Goal: Task Accomplishment & Management: Manage account settings

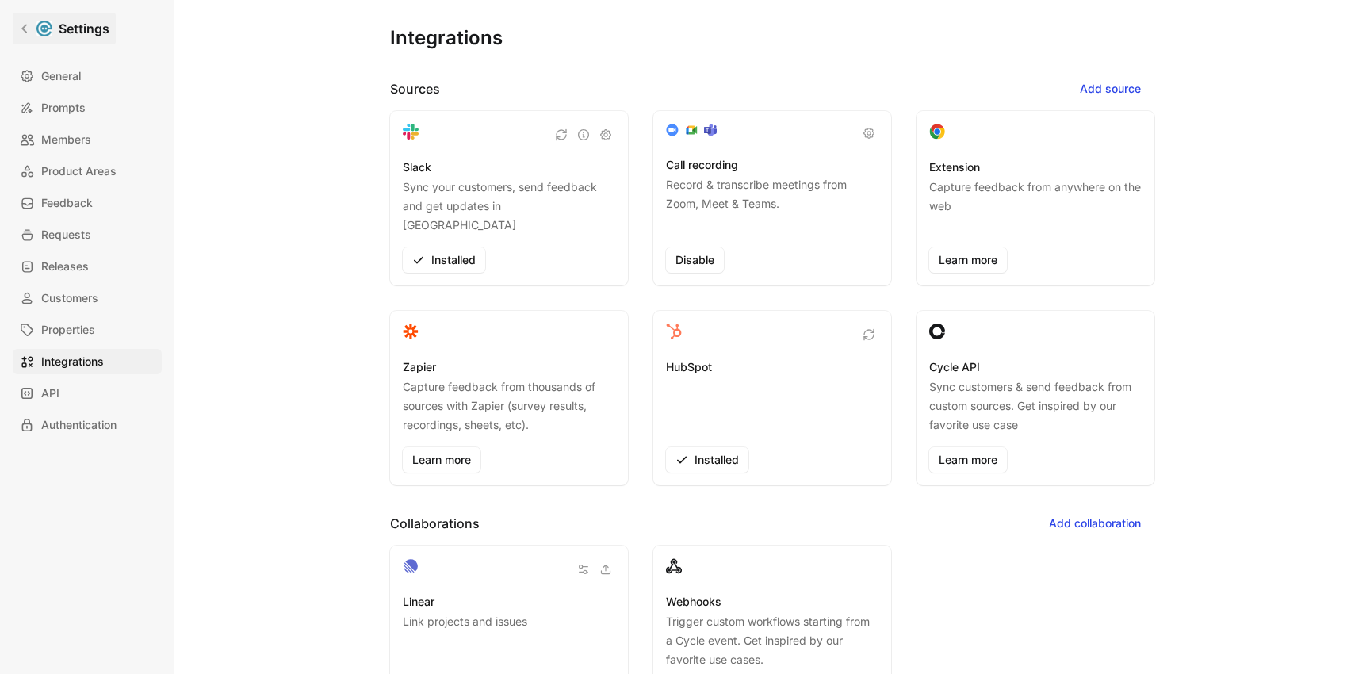
click at [30, 24] on link "Settings" at bounding box center [64, 29] width 103 height 32
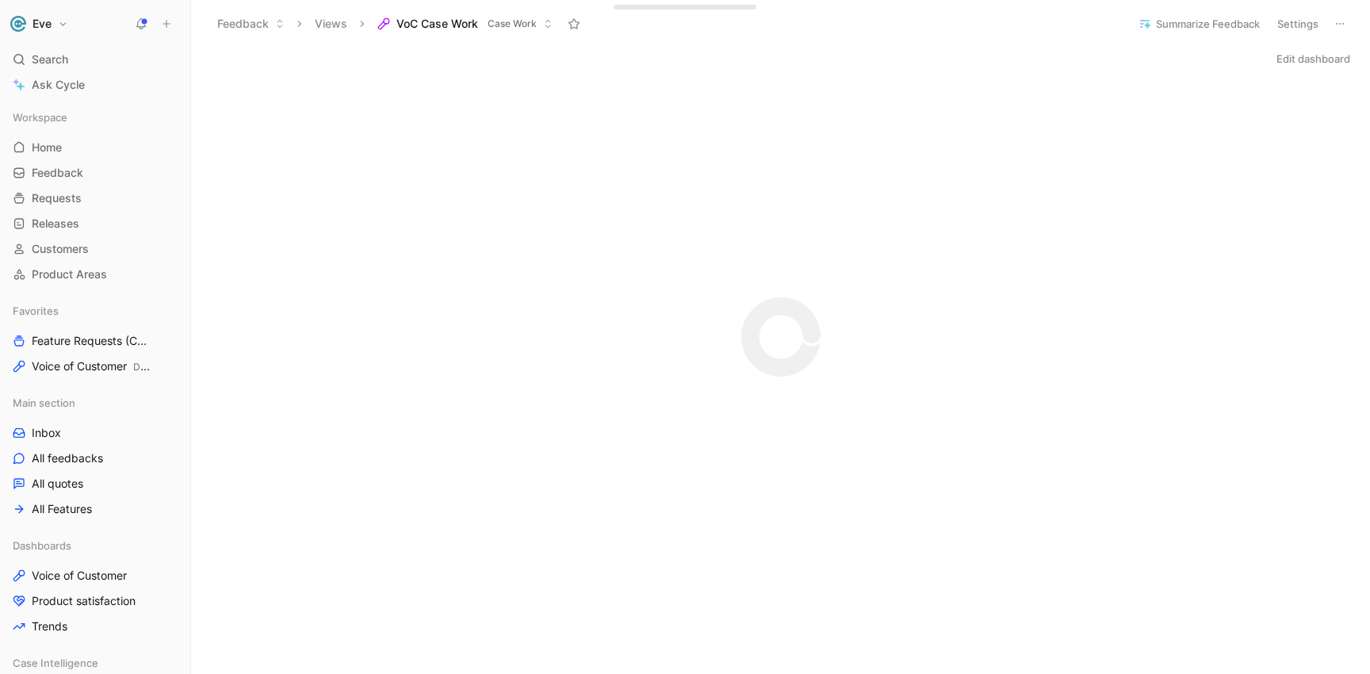
click at [68, 29] on button "Eve" at bounding box center [39, 24] width 66 height 22
click at [85, 163] on div "Workspace settings G then S" at bounding box center [107, 163] width 195 height 25
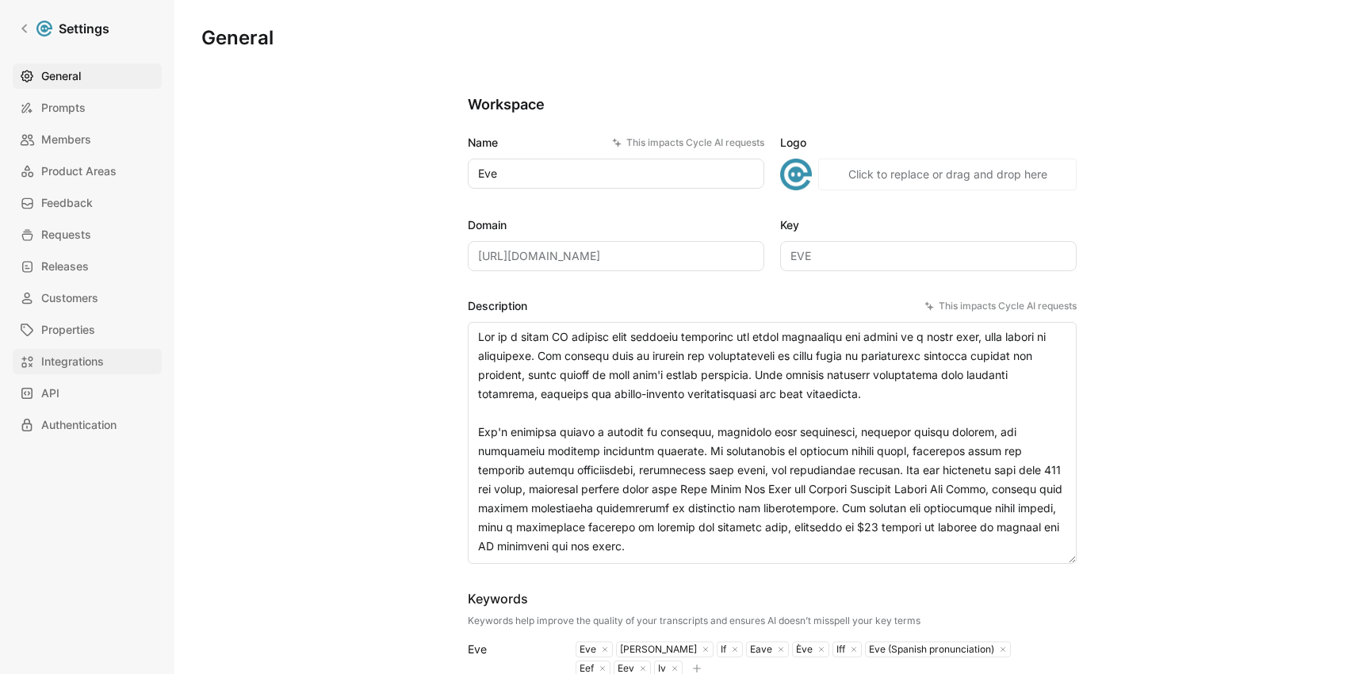
click at [90, 350] on link "Integrations" at bounding box center [87, 361] width 149 height 25
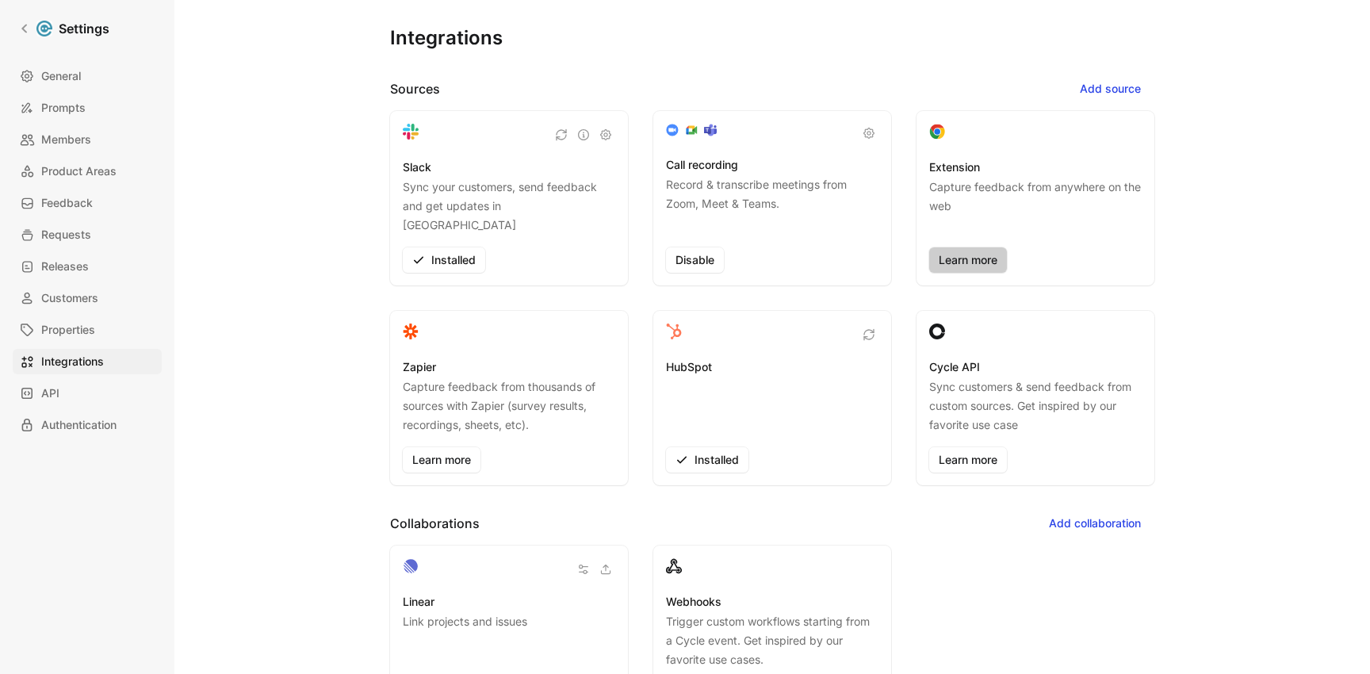
click at [956, 247] on link "Learn more" at bounding box center [968, 259] width 78 height 25
click at [53, 82] on span "General" at bounding box center [61, 76] width 40 height 19
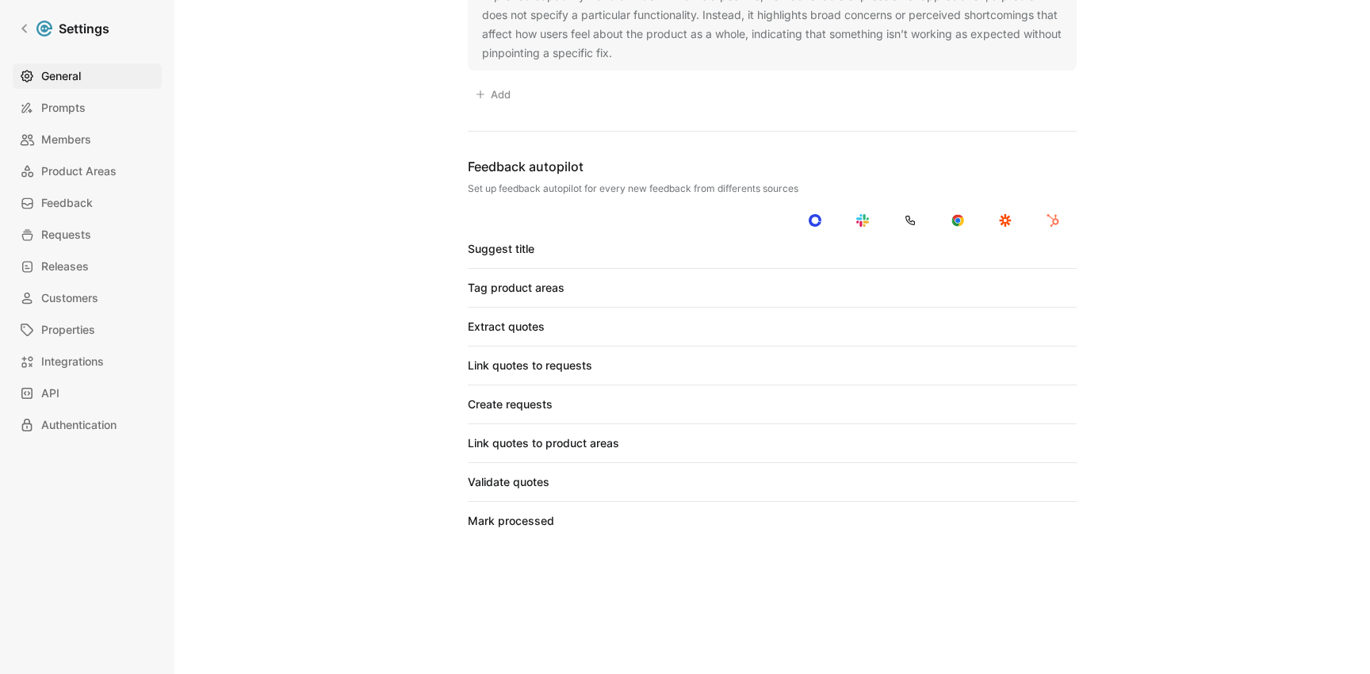
scroll to position [1400, 0]
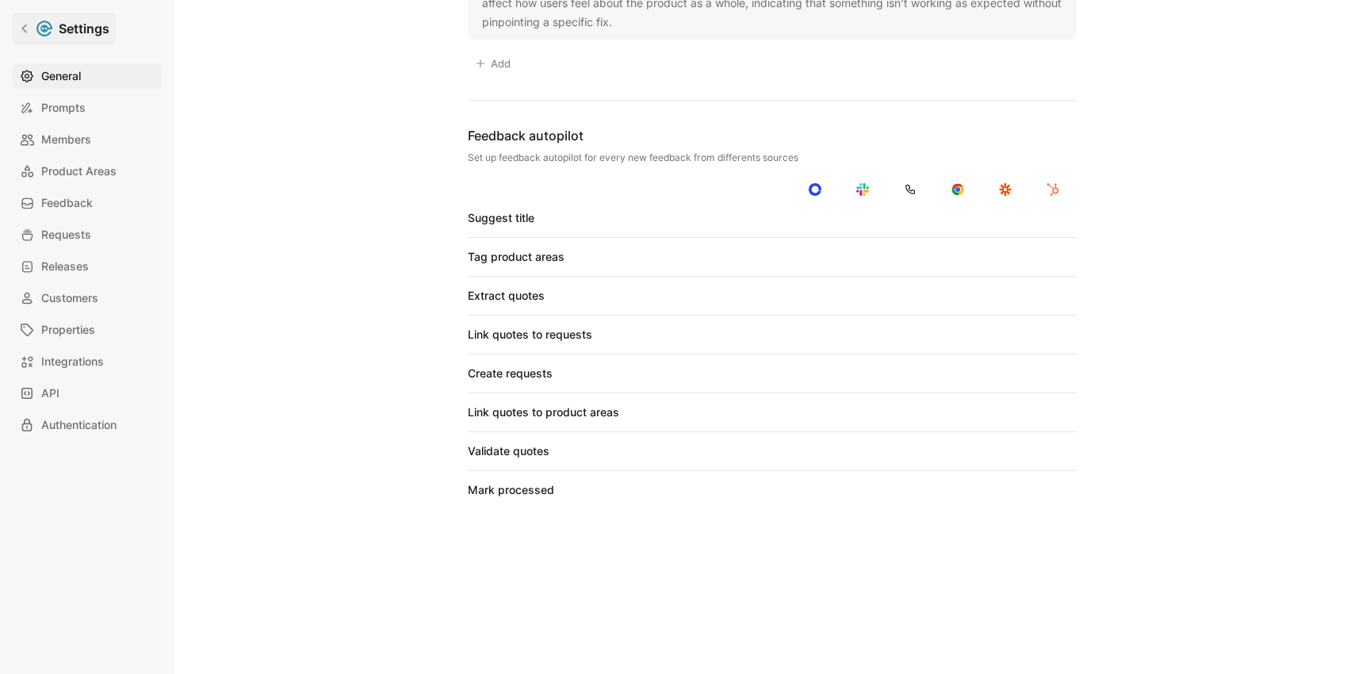
click at [33, 31] on link "Settings" at bounding box center [64, 29] width 103 height 32
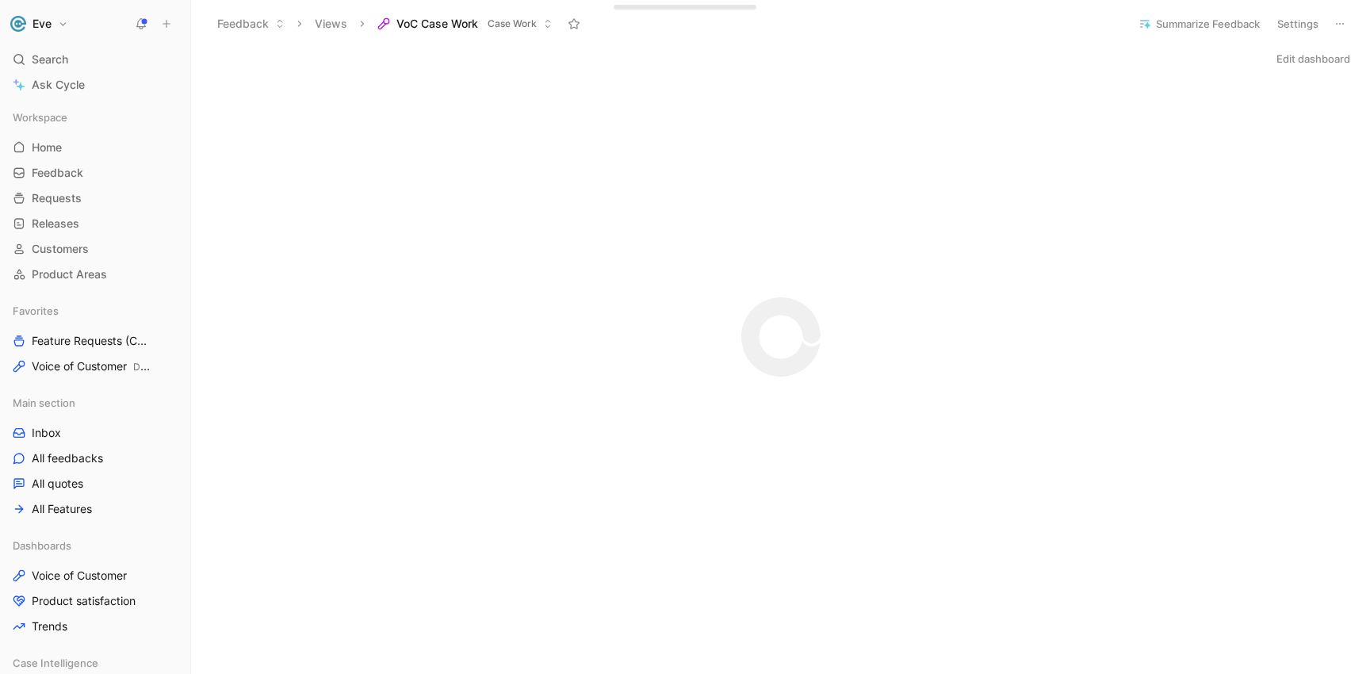
click at [71, 30] on button "Eve" at bounding box center [39, 24] width 66 height 22
click at [74, 97] on div "Account settings" at bounding box center [107, 102] width 195 height 25
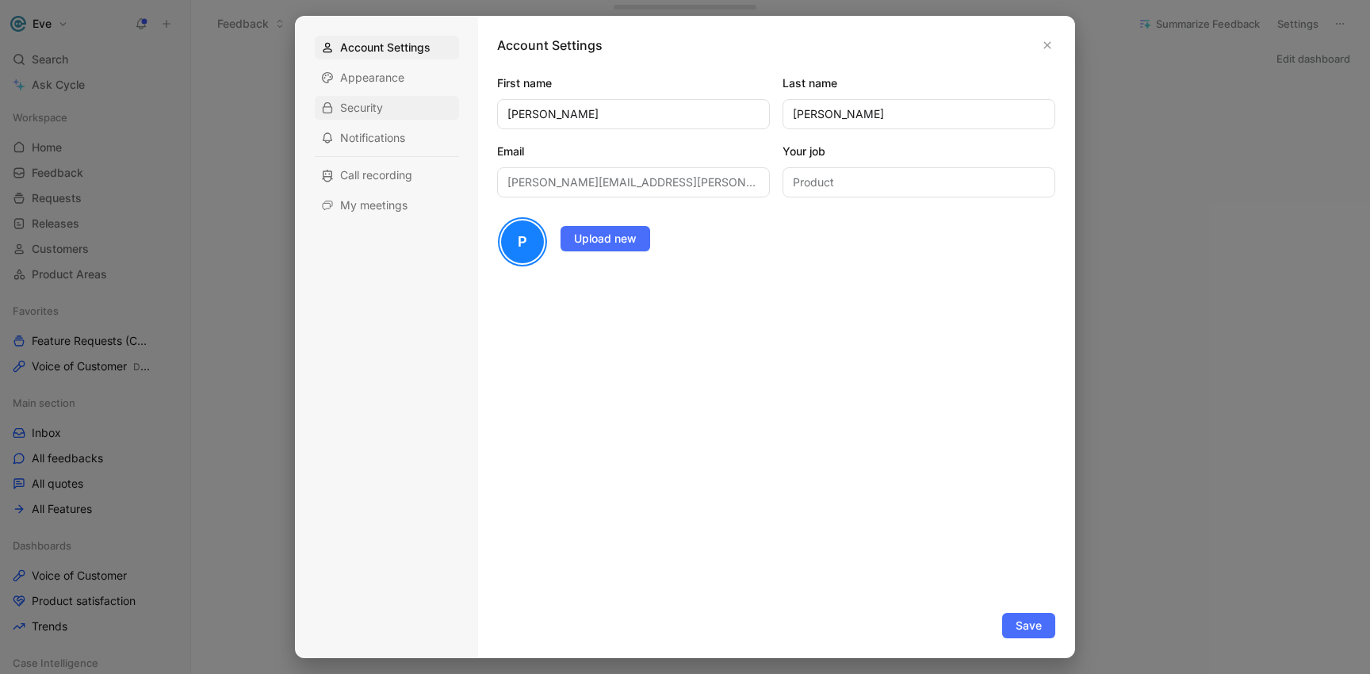
click at [384, 101] on div "Security" at bounding box center [387, 108] width 144 height 24
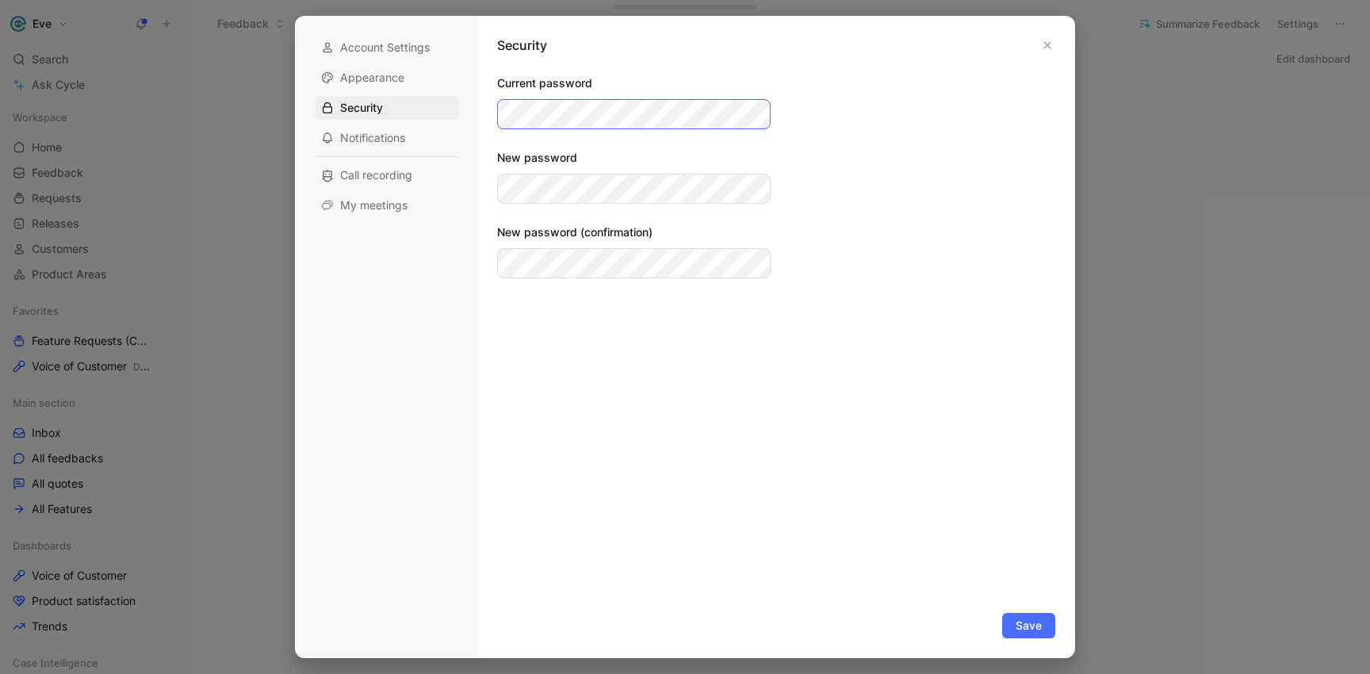
click at [473, 109] on div "Account Settings Appearance Security Notifications Call recording My meetings S…" at bounding box center [685, 337] width 780 height 642
click at [1112, 82] on div at bounding box center [685, 337] width 1370 height 674
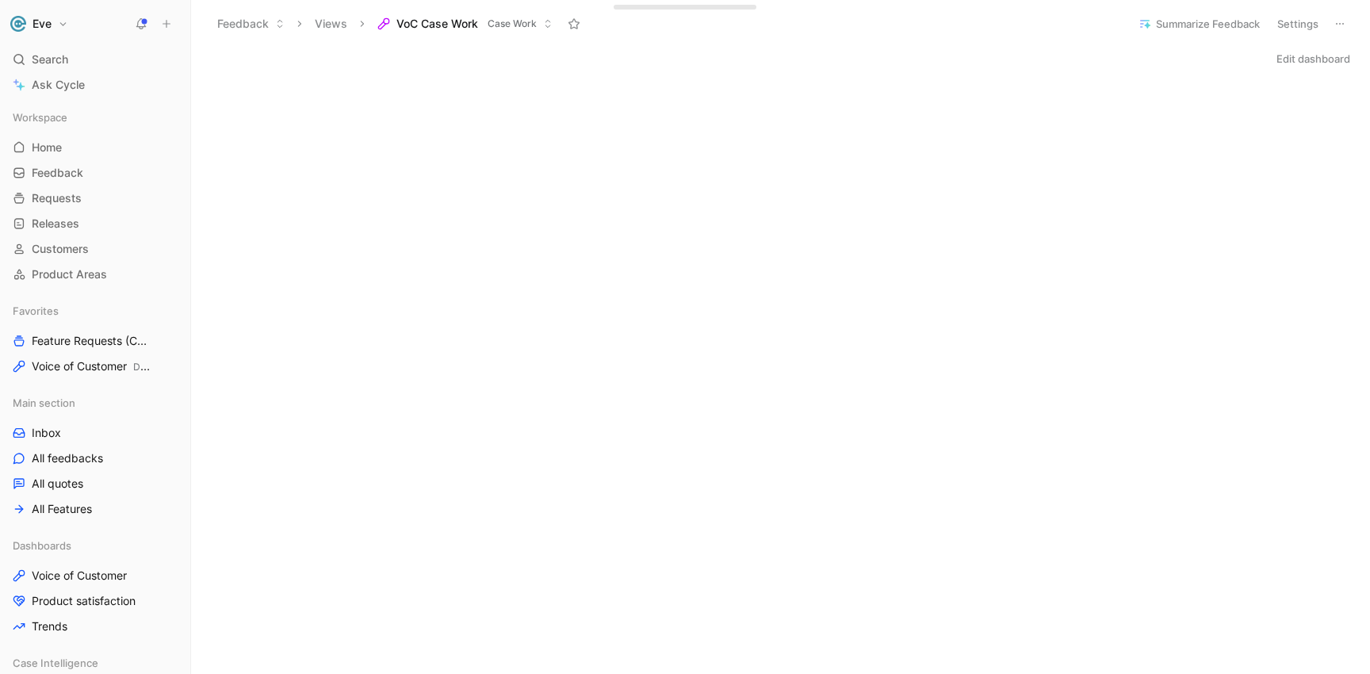
click at [64, 21] on button "Eve" at bounding box center [39, 24] width 66 height 22
click at [75, 94] on div "Account settings" at bounding box center [107, 102] width 195 height 25
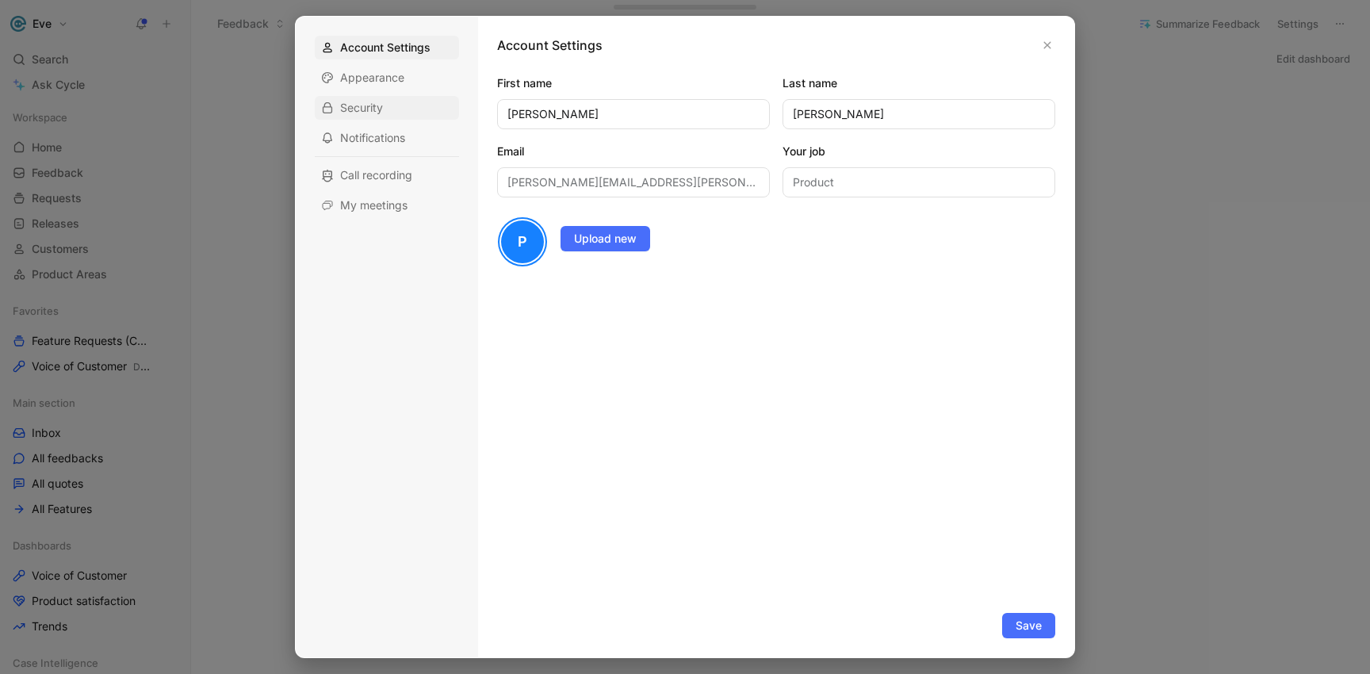
click at [380, 103] on span "Security" at bounding box center [361, 108] width 43 height 16
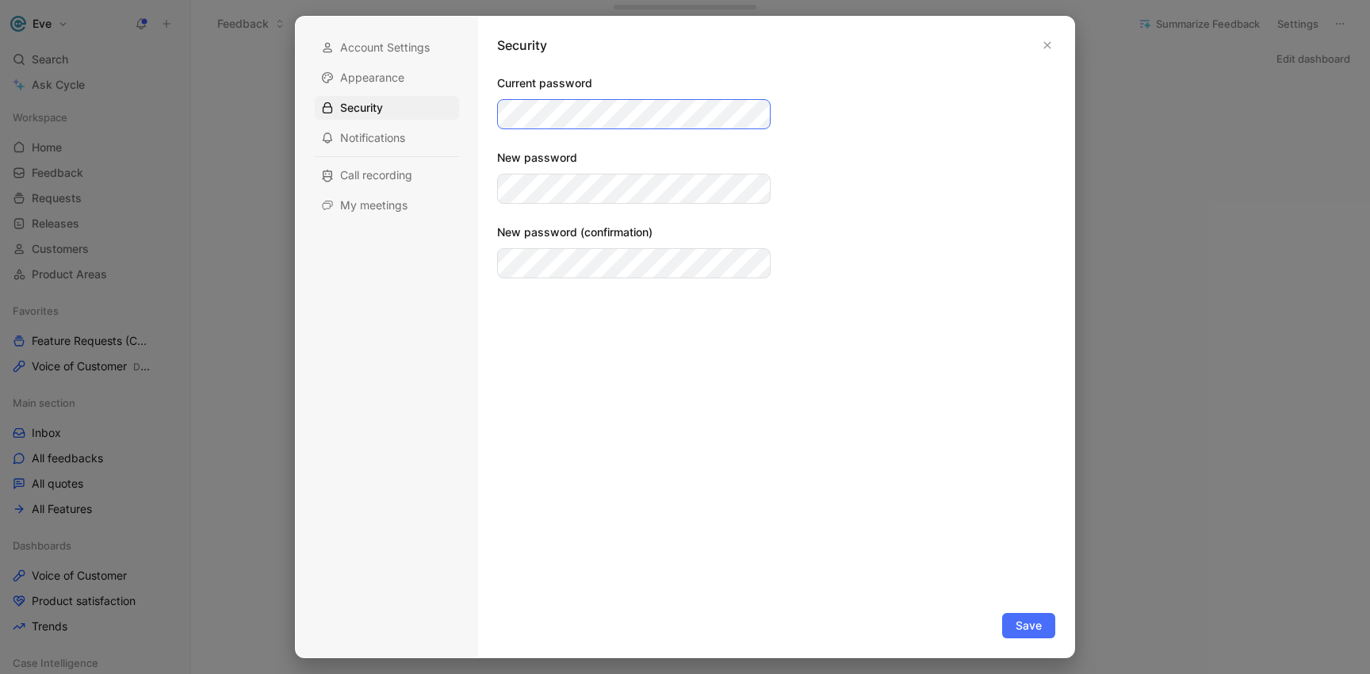
click at [0, 673] on com-1password-button at bounding box center [0, 674] width 0 height 0
click at [468, 113] on div "Account Settings Appearance Security Notifications Call recording My meetings S…" at bounding box center [685, 337] width 780 height 642
click at [493, 118] on div "[PERSON_NAME][EMAIL_ADDRESS][PERSON_NAME][DOMAIN_NAME] Current password New pas…" at bounding box center [776, 356] width 574 height 564
click at [0, 673] on com-1password-button at bounding box center [0, 674] width 0 height 0
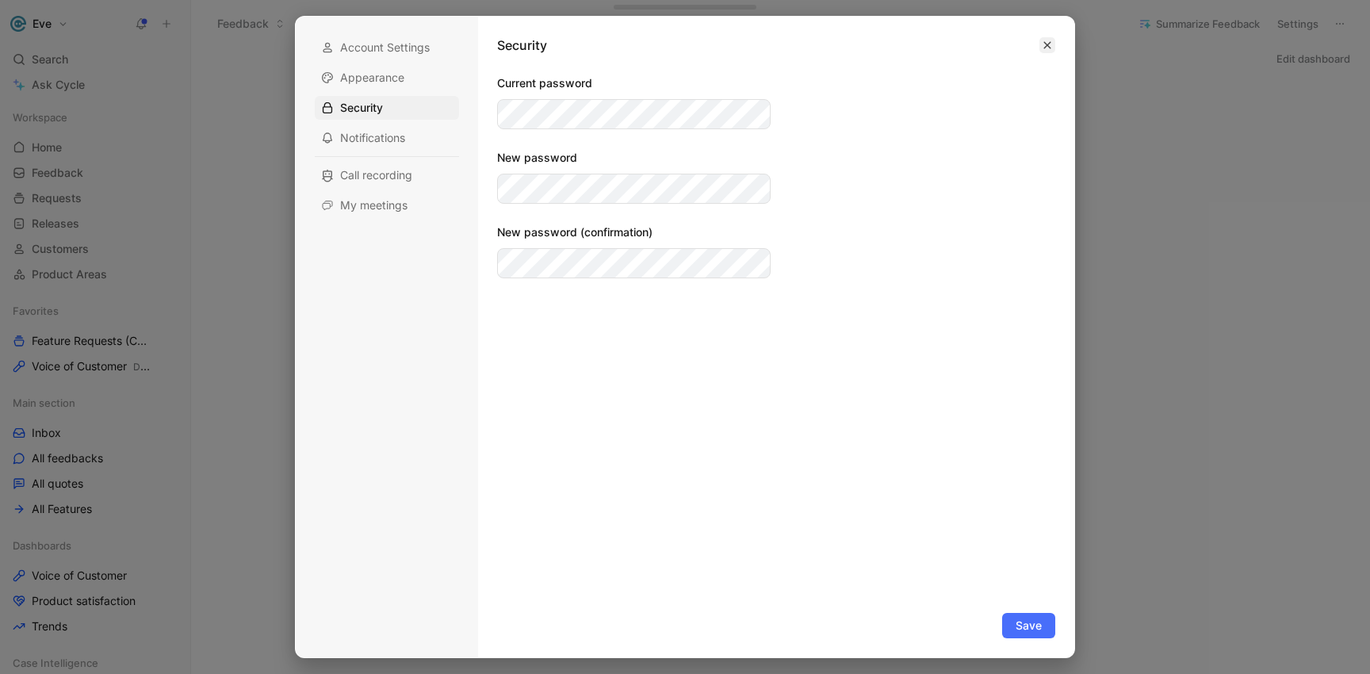
click at [1041, 44] on button "button" at bounding box center [1047, 45] width 16 height 16
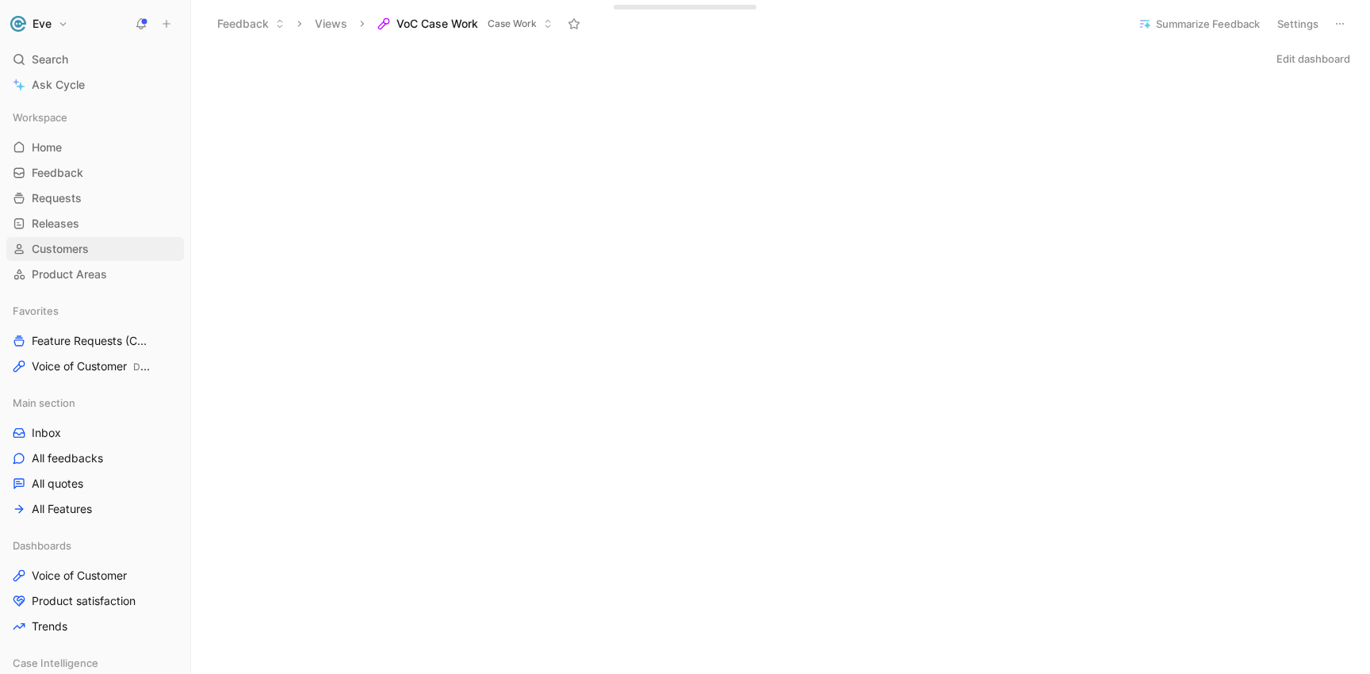
click at [57, 247] on span "Customers" at bounding box center [60, 249] width 57 height 16
